Goal: Task Accomplishment & Management: Use online tool/utility

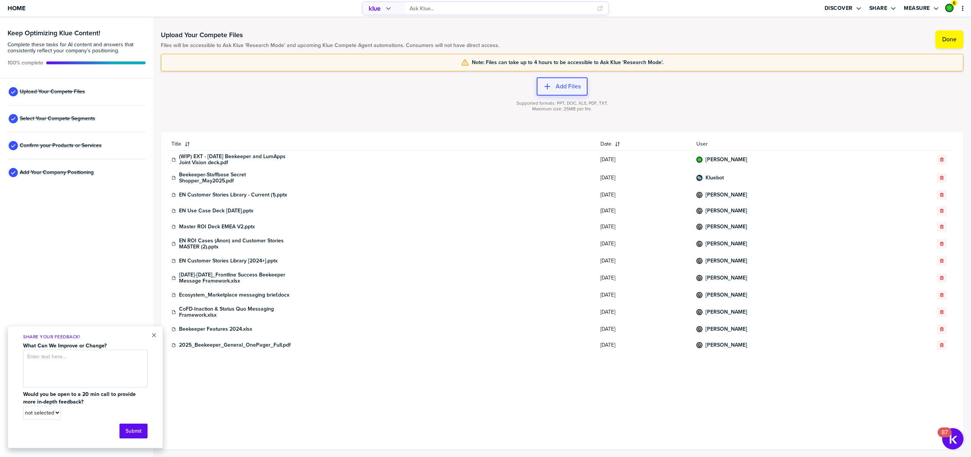
click at [571, 89] on label "Add Files" at bounding box center [568, 87] width 25 height 8
click at [554, 90] on button "Add Files" at bounding box center [562, 86] width 51 height 18
click at [558, 91] on button "Add Files" at bounding box center [562, 86] width 51 height 18
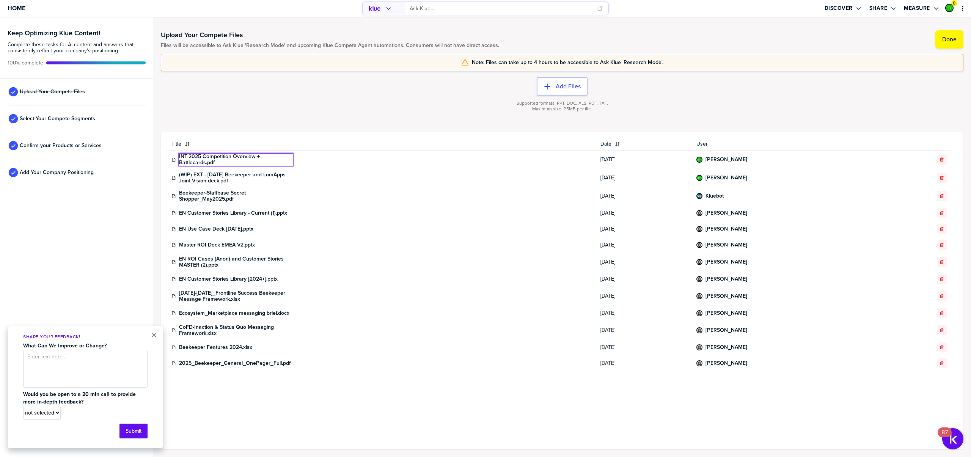
click at [227, 125] on div "Supported formats: PPT, DOC, XLS, PDF, TXT. Maximum size: 25MB per file." at bounding box center [562, 111] width 802 height 30
click at [202, 161] on link "INT-2025 Competition Overview + Battlecards.pdf" at bounding box center [236, 160] width 114 height 12
click at [281, 112] on div at bounding box center [562, 114] width 802 height 5
click at [20, 8] on span "Home" at bounding box center [17, 8] width 18 height 6
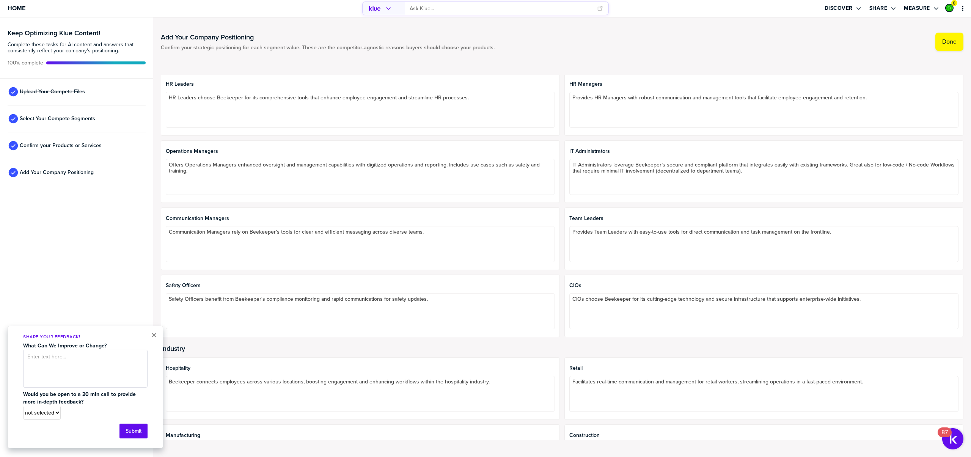
scroll to position [181, 0]
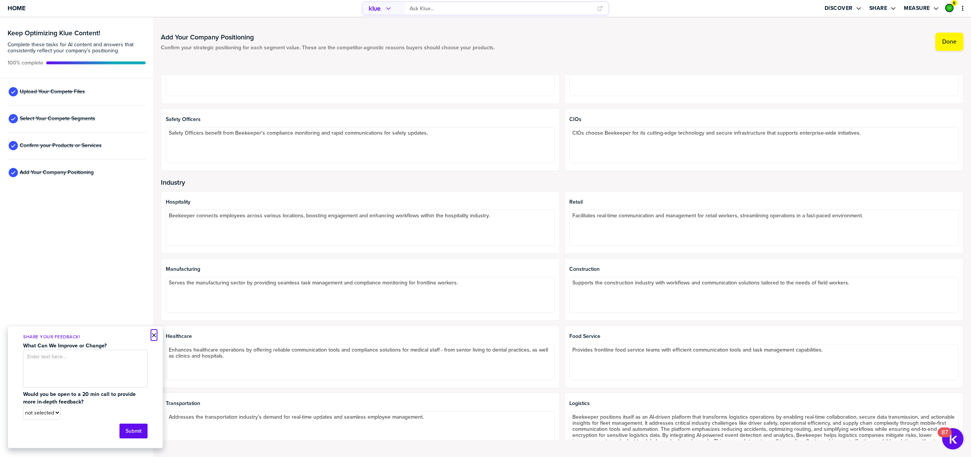
click at [153, 335] on button "×" at bounding box center [153, 335] width 5 height 9
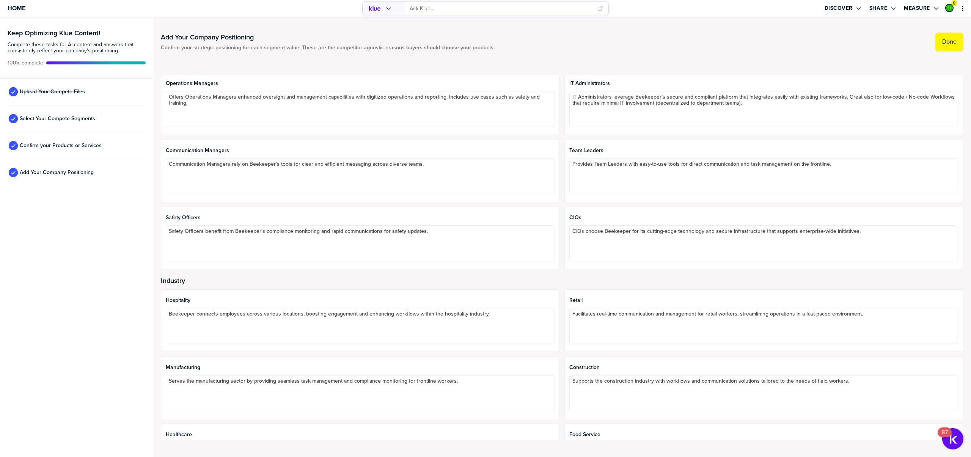
scroll to position [0, 0]
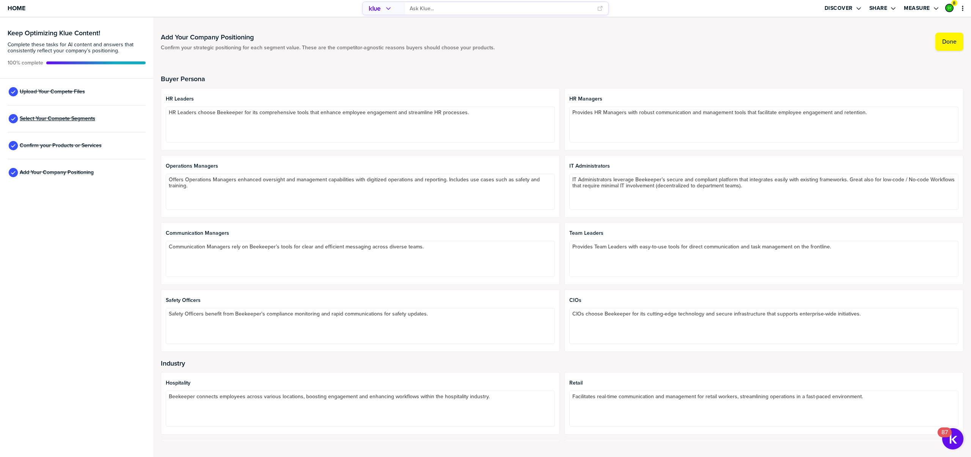
click at [55, 116] on span "Select Your Compete Segments" at bounding box center [57, 119] width 75 height 6
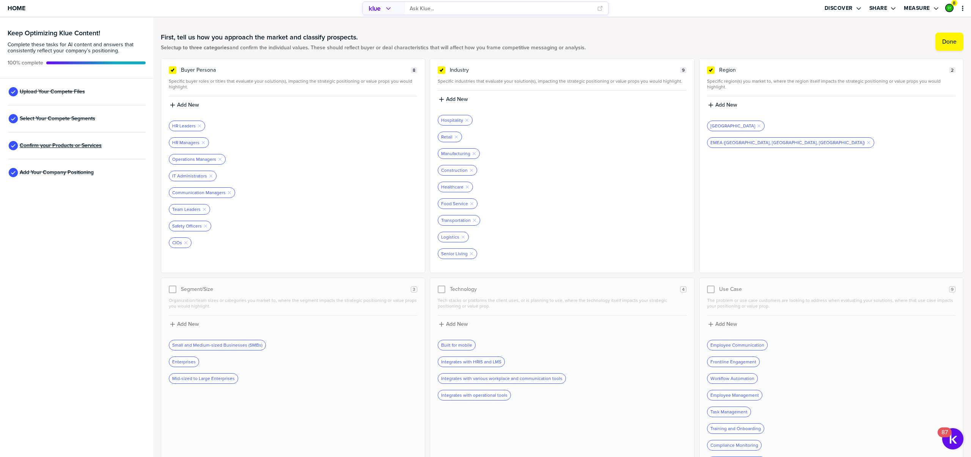
click at [64, 144] on span "Confirm your Products or Services" at bounding box center [61, 146] width 82 height 6
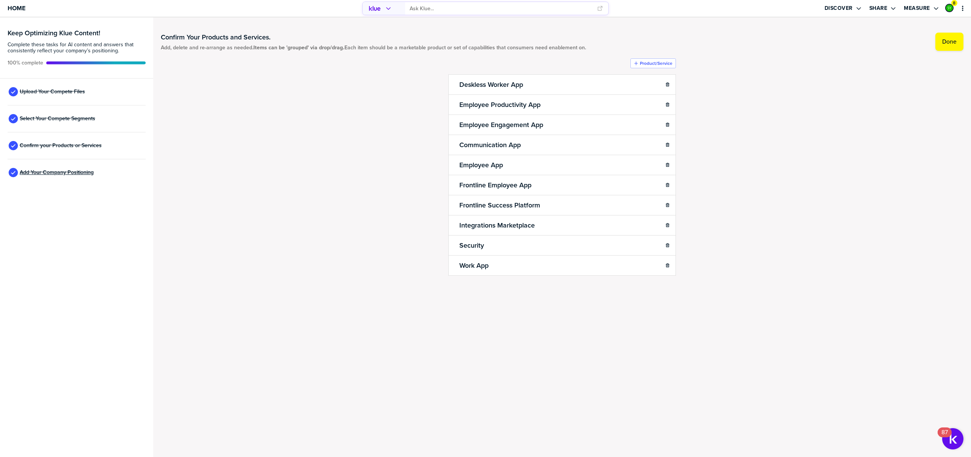
click at [65, 171] on span "Add Your Company Positioning" at bounding box center [57, 173] width 74 height 6
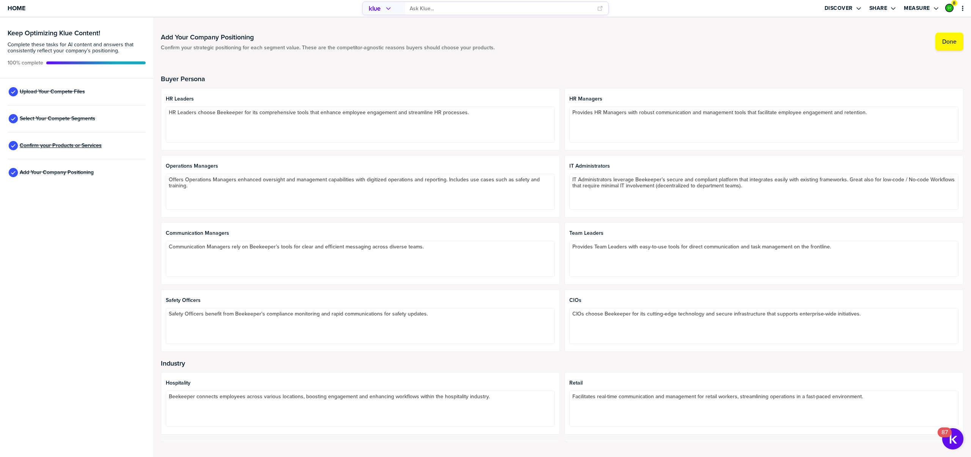
click at [70, 147] on span "Confirm your Products or Services" at bounding box center [61, 146] width 82 height 6
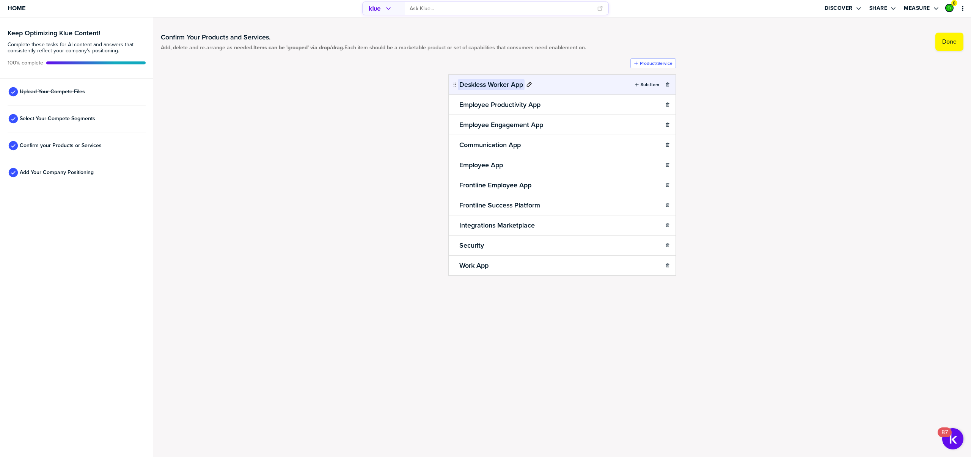
click at [481, 83] on h2 "Deskless Worker App" at bounding box center [491, 84] width 67 height 11
click at [423, 104] on div "Confirm Your Products and Services. Add, delete and re-arrange as needed. Items…" at bounding box center [562, 171] width 802 height 293
click at [61, 147] on span "Confirm your Products or Services" at bounding box center [61, 146] width 82 height 6
click at [94, 144] on span "Confirm your Products or Services" at bounding box center [61, 146] width 82 height 6
click at [89, 166] on div "Add Your Company Positioning" at bounding box center [77, 172] width 138 height 27
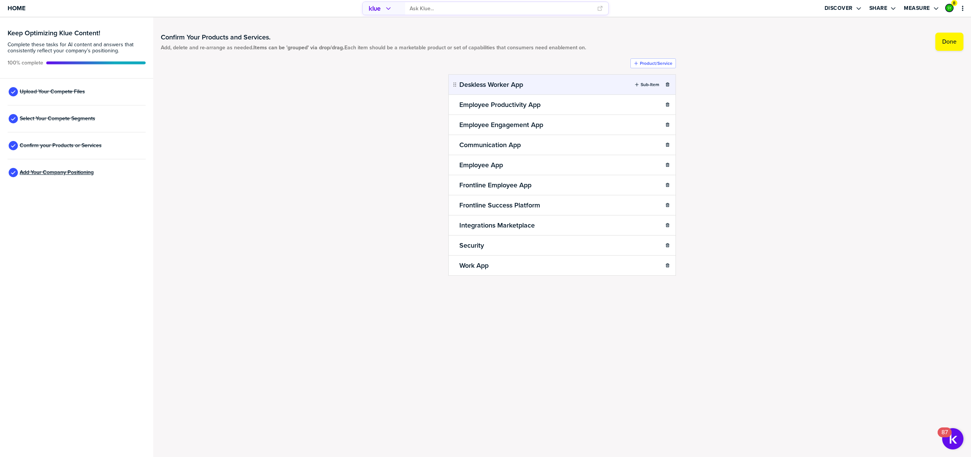
click at [82, 172] on span "Add Your Company Positioning" at bounding box center [57, 173] width 74 height 6
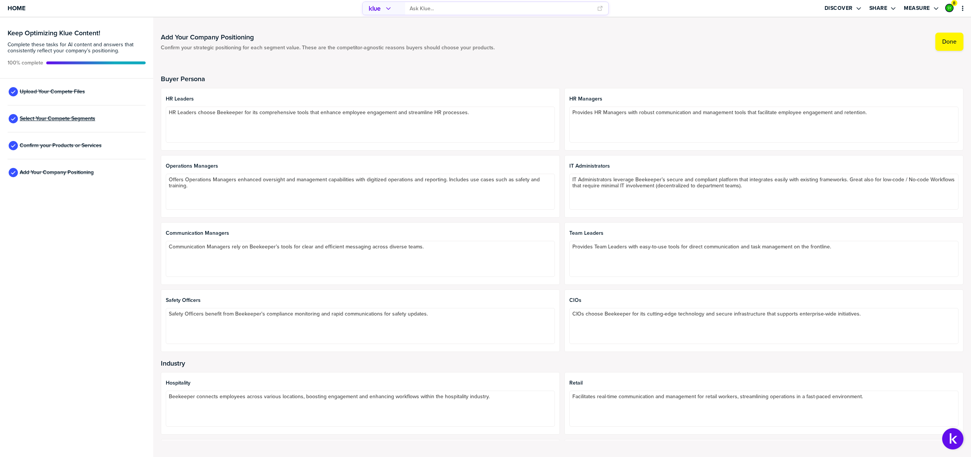
click at [79, 122] on span "Select Your Compete Segments" at bounding box center [57, 119] width 75 height 6
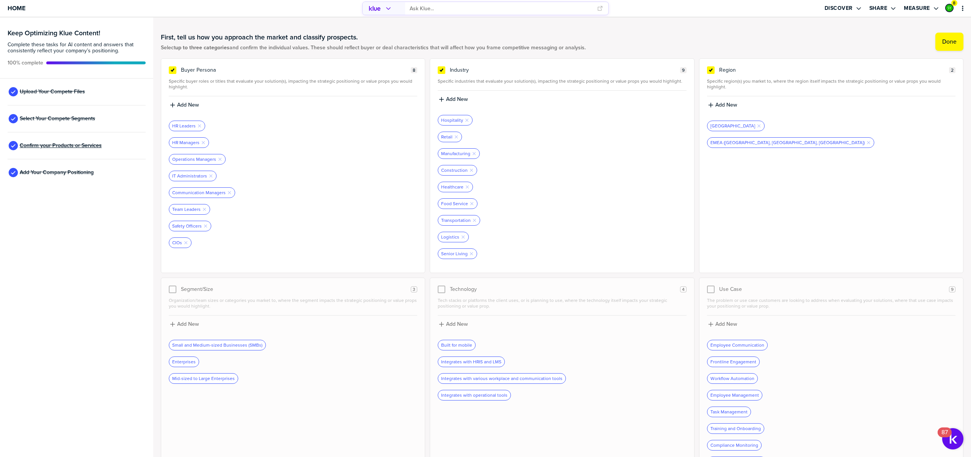
click at [68, 144] on span "Confirm your Products or Services" at bounding box center [61, 146] width 82 height 6
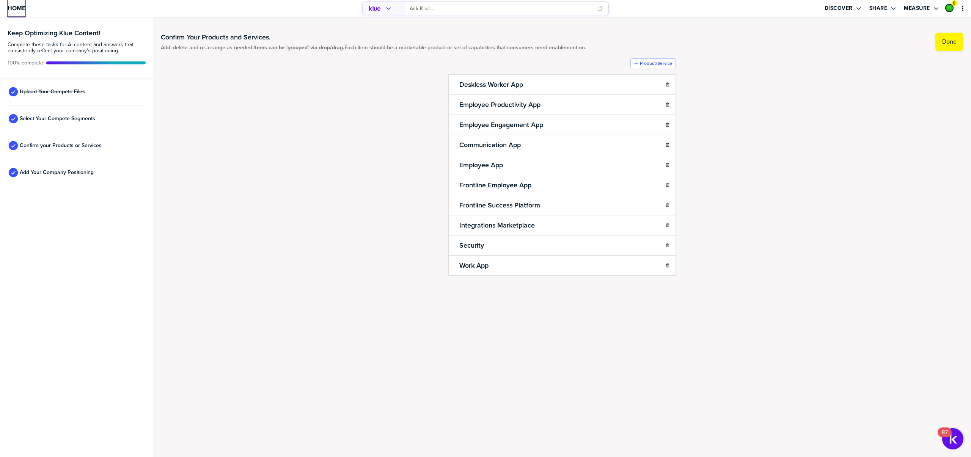
click at [12, 8] on span "Home" at bounding box center [17, 8] width 18 height 6
